Goal: Ask a question

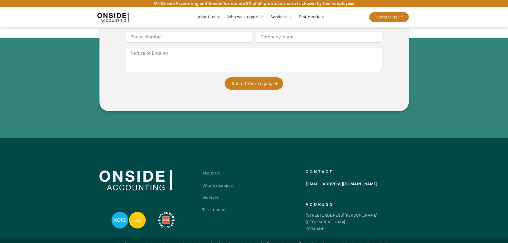
scroll to position [1365, 0]
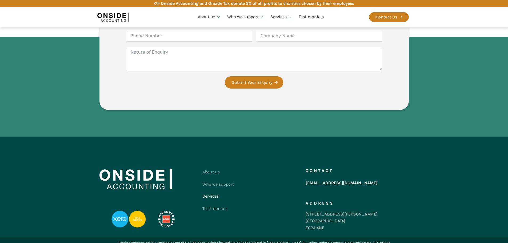
click at [214, 193] on link "Services" at bounding box center [218, 196] width 31 height 12
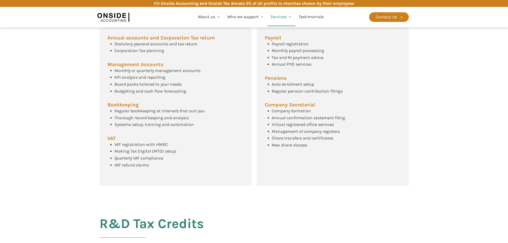
scroll to position [267, 0]
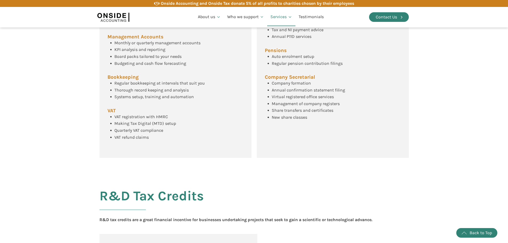
click at [392, 17] on div "Contact Us" at bounding box center [386, 17] width 21 height 7
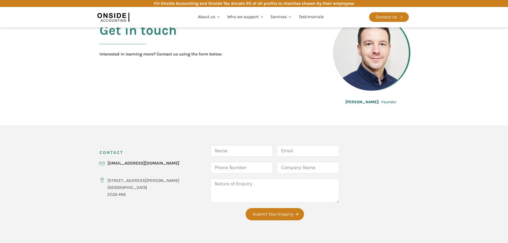
scroll to position [107, 0]
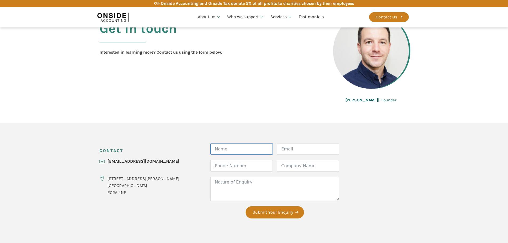
click at [222, 151] on input "Name" at bounding box center [242, 148] width 62 height 11
type input "[PERSON_NAME] [PERSON_NAME]"
type input "[PERSON_NAME][EMAIL_ADDRESS][PERSON_NAME][DOMAIN_NAME]"
type input "07857192211"
type input "Ampoxe Ltd"
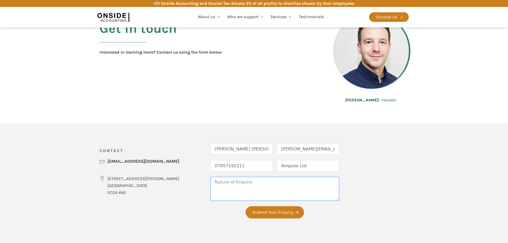
click at [250, 190] on textarea "Nature of Enquiry" at bounding box center [275, 189] width 129 height 24
paste textarea "Snape"
click at [220, 198] on textarea "Hello, I'm trying to reach [PERSON_NAME]. Any help please?" at bounding box center [275, 189] width 129 height 24
click at [242, 199] on textarea "Hello, I'm trying to reach [PERSON_NAME]. Any help, please?" at bounding box center [275, 189] width 129 height 24
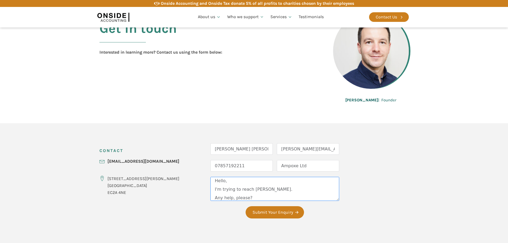
scroll to position [6, 0]
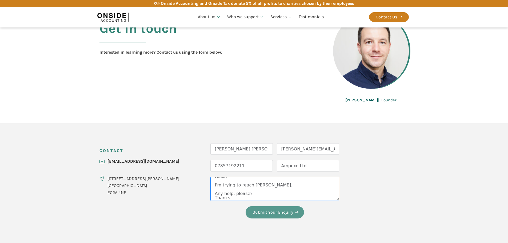
type textarea "Hello, I'm trying to reach [PERSON_NAME]. Any help, please? Thanks!"
click at [262, 214] on button "Submit Your Enquiry" at bounding box center [275, 212] width 58 height 12
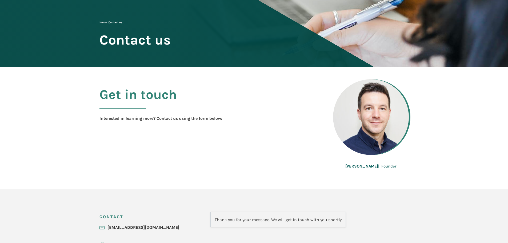
scroll to position [36, 0]
